Goal: Task Accomplishment & Management: Use online tool/utility

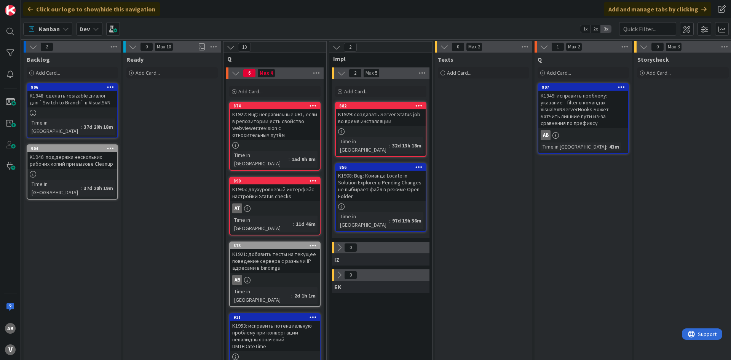
click at [266, 249] on div "K1921: добавить тесты на текущее поведение сервера с разными IP адресами в bind…" at bounding box center [275, 261] width 90 height 24
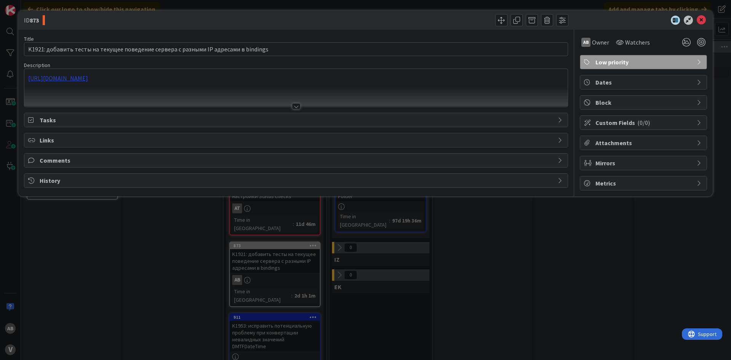
click at [132, 81] on div "https://docs.google.com/document/d/1ei6sC01Y1FZGIgKYtH-T5p2LtB9y00aBnSdqx4WJ8mM" at bounding box center [295, 88] width 543 height 38
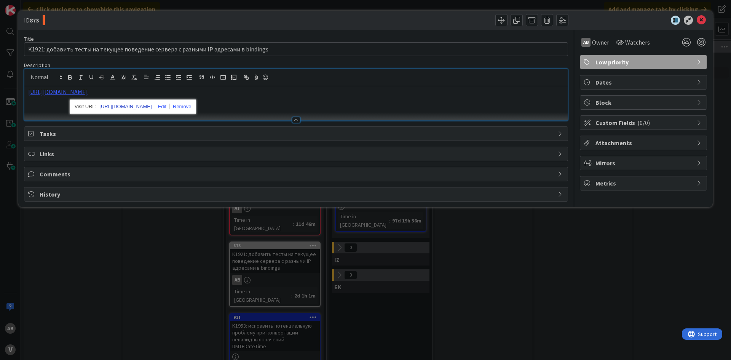
click at [117, 110] on link "https://docs.google.com/document/d/1ei6sC01Y1FZGIgKYtH-T5p2LtB9y00aBnSdqx4WJ8mM" at bounding box center [125, 107] width 52 height 10
click at [701, 20] on icon at bounding box center [701, 20] width 9 height 9
